Goal: Check status: Check status

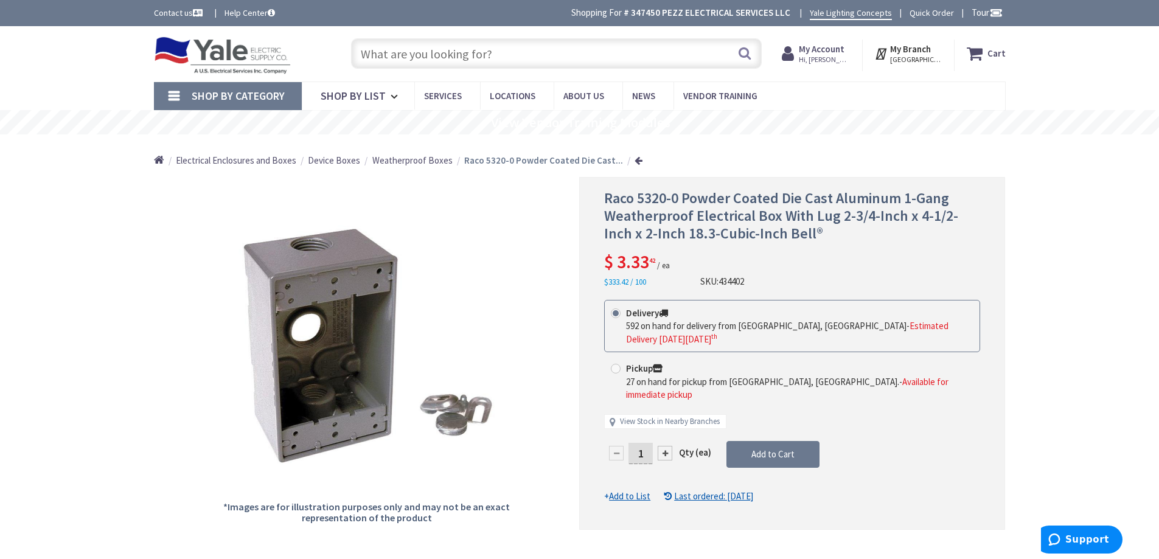
click at [826, 58] on span "Hi, [PERSON_NAME]" at bounding box center [825, 60] width 52 height 10
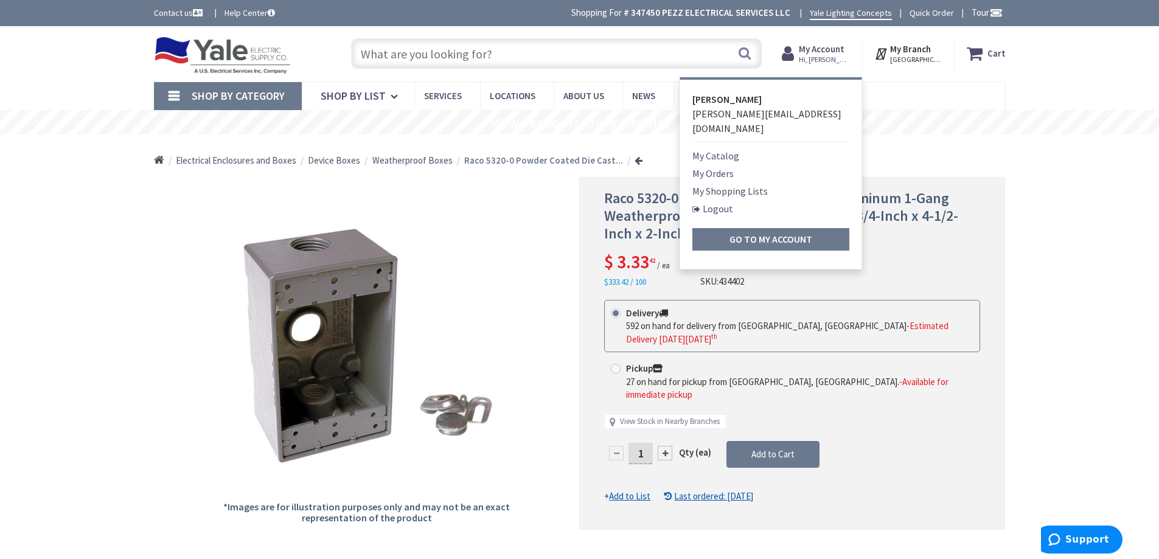
click at [717, 166] on link "My Orders" at bounding box center [712, 173] width 41 height 15
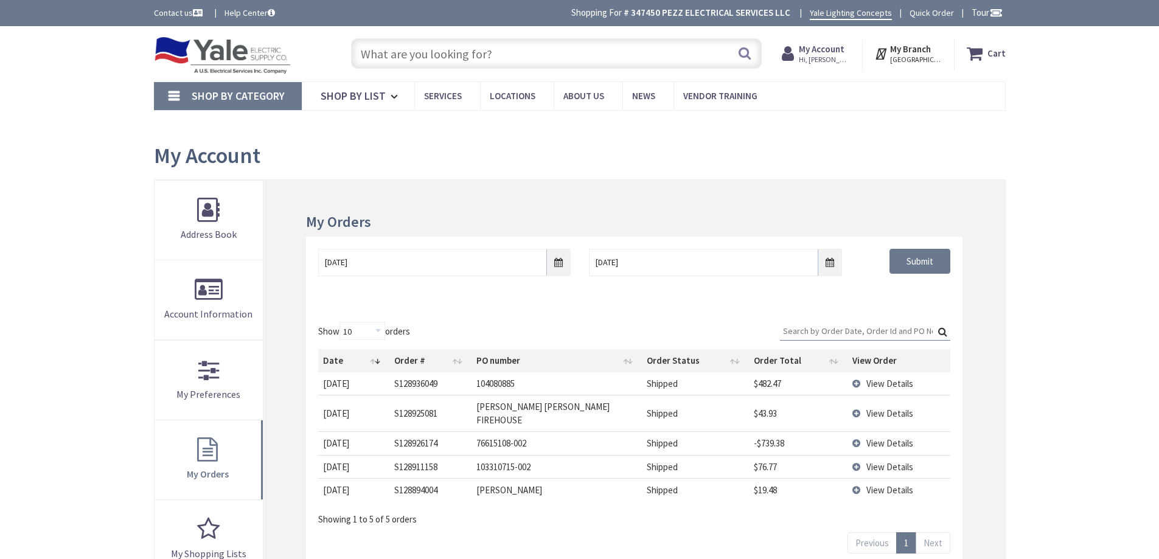
type input "[GEOGRAPHIC_DATA], [GEOGRAPHIC_DATA]"
